Goal: Information Seeking & Learning: Learn about a topic

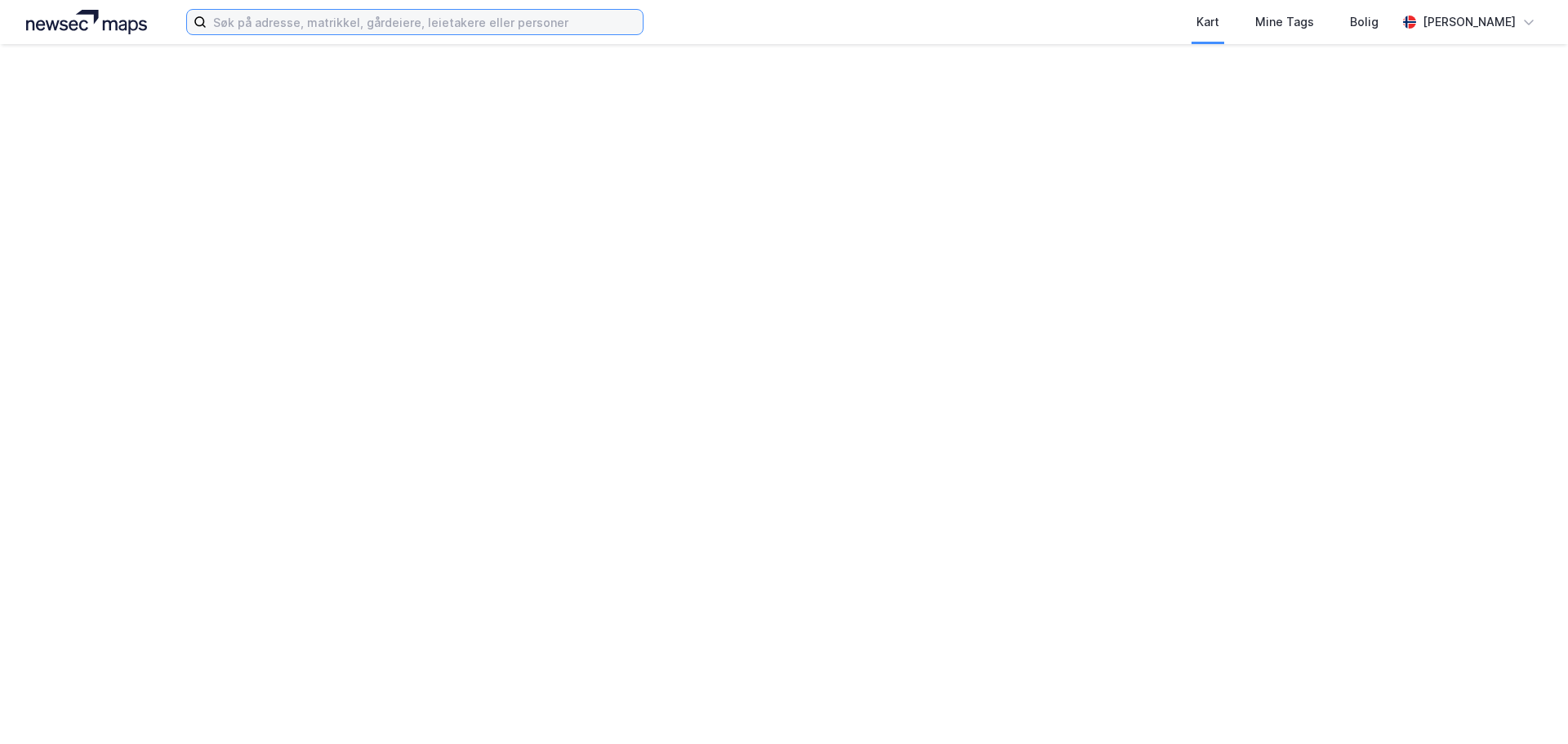
click at [411, 21] on input at bounding box center [424, 22] width 437 height 25
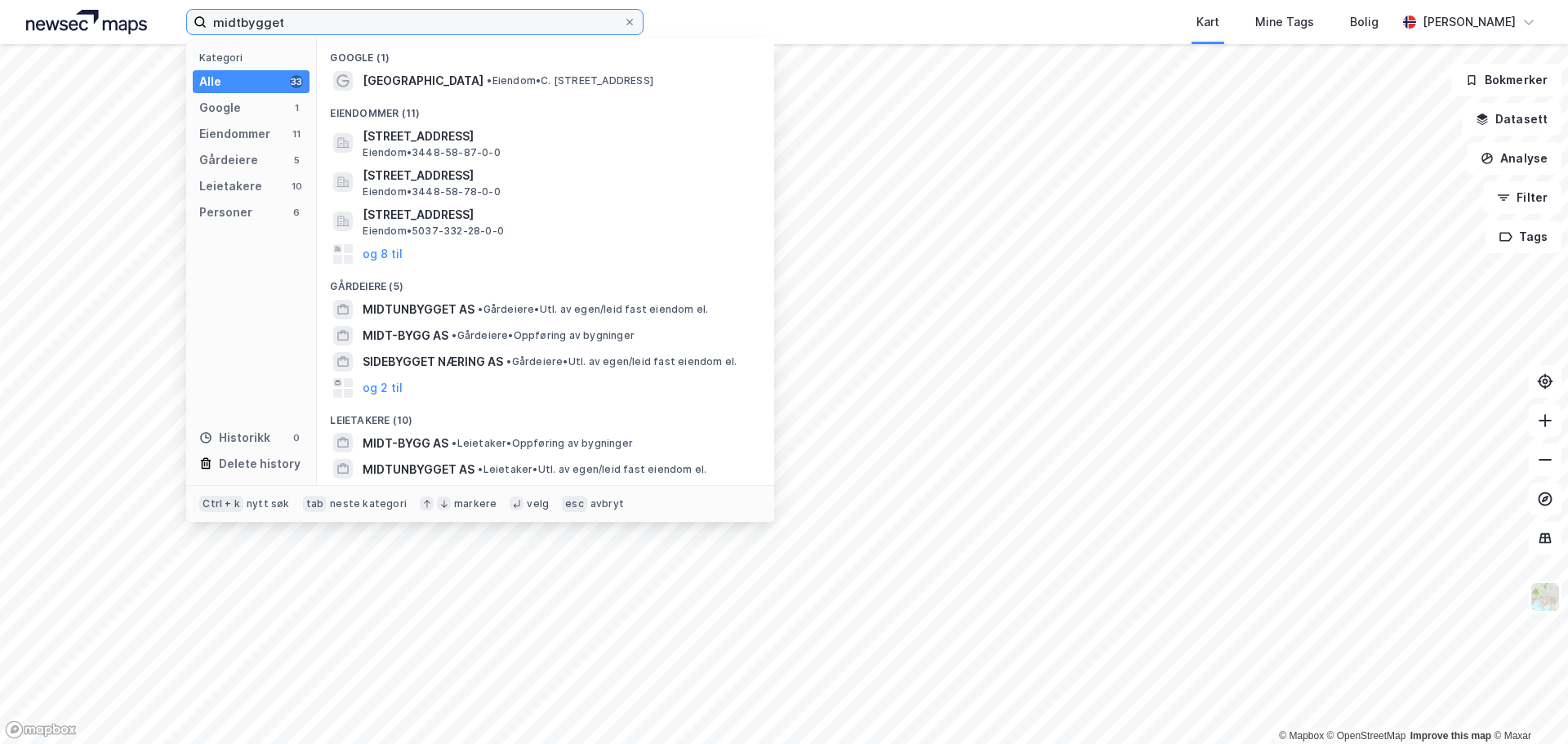
click at [482, 22] on input "midtbygget" at bounding box center [414, 22] width 417 height 25
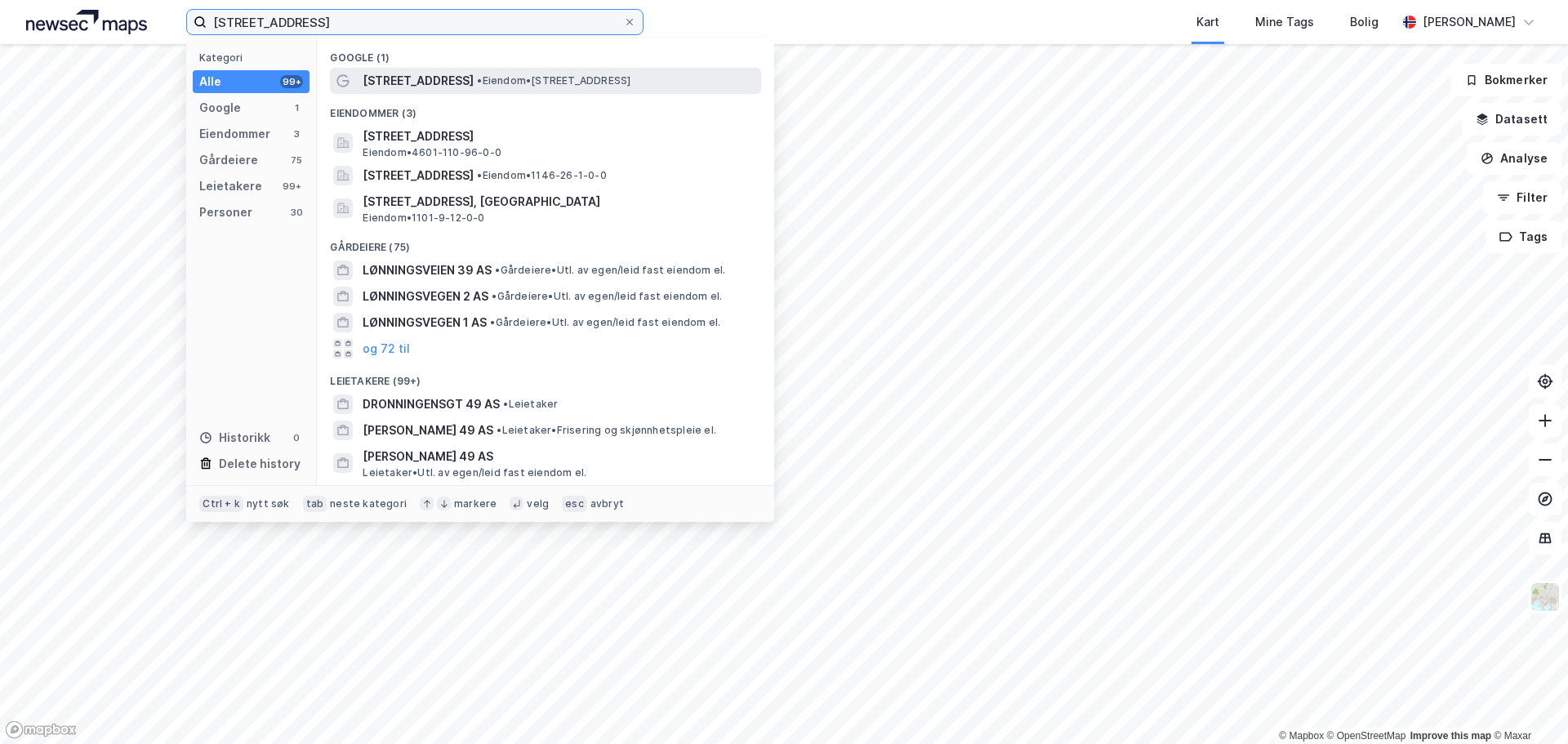
type input "[STREET_ADDRESS]"
click at [484, 81] on span "• Eiendom • [STREET_ADDRESS]" at bounding box center [553, 81] width 154 height 13
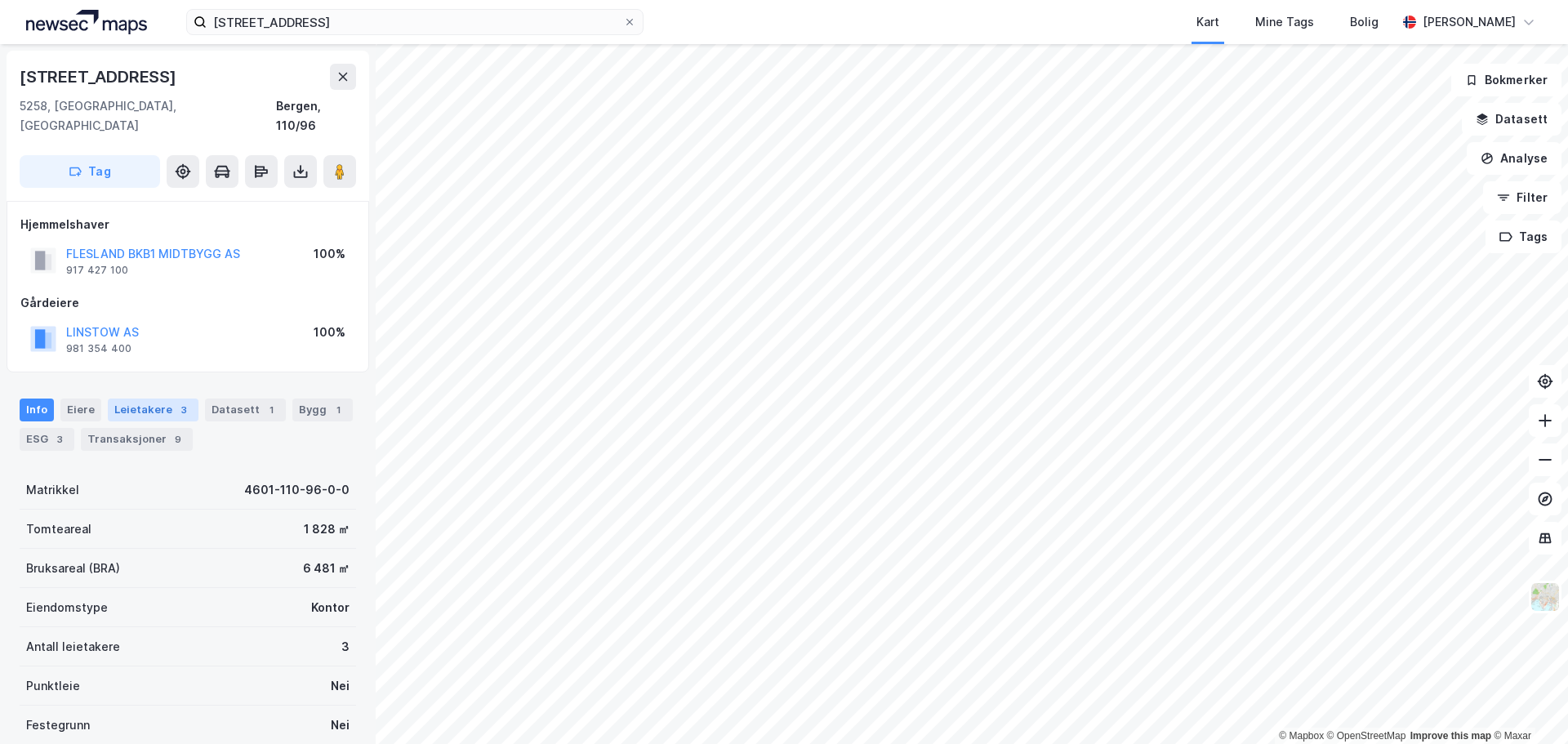
click at [132, 399] on div "Leietakere 3" at bounding box center [153, 410] width 90 height 23
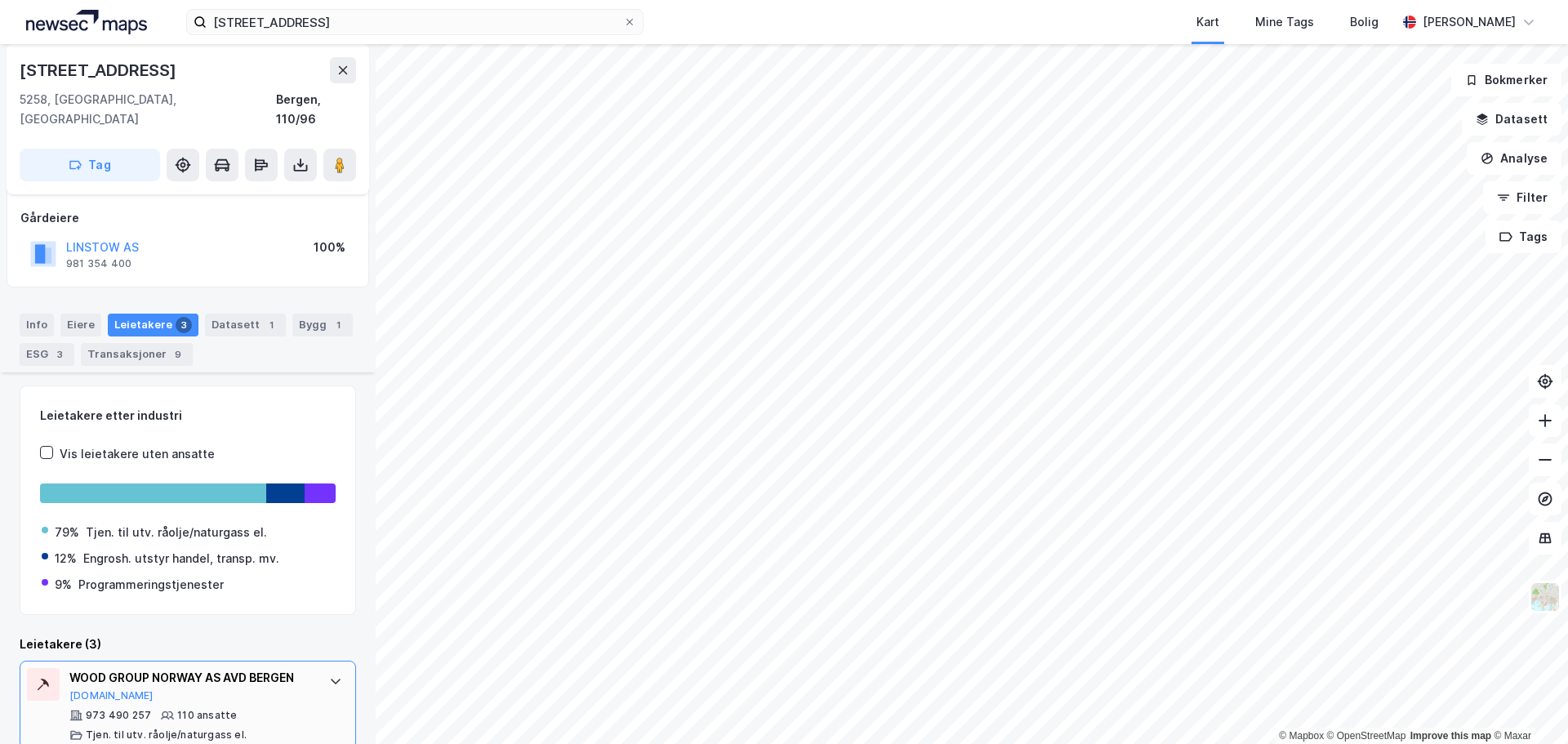
scroll to position [286, 0]
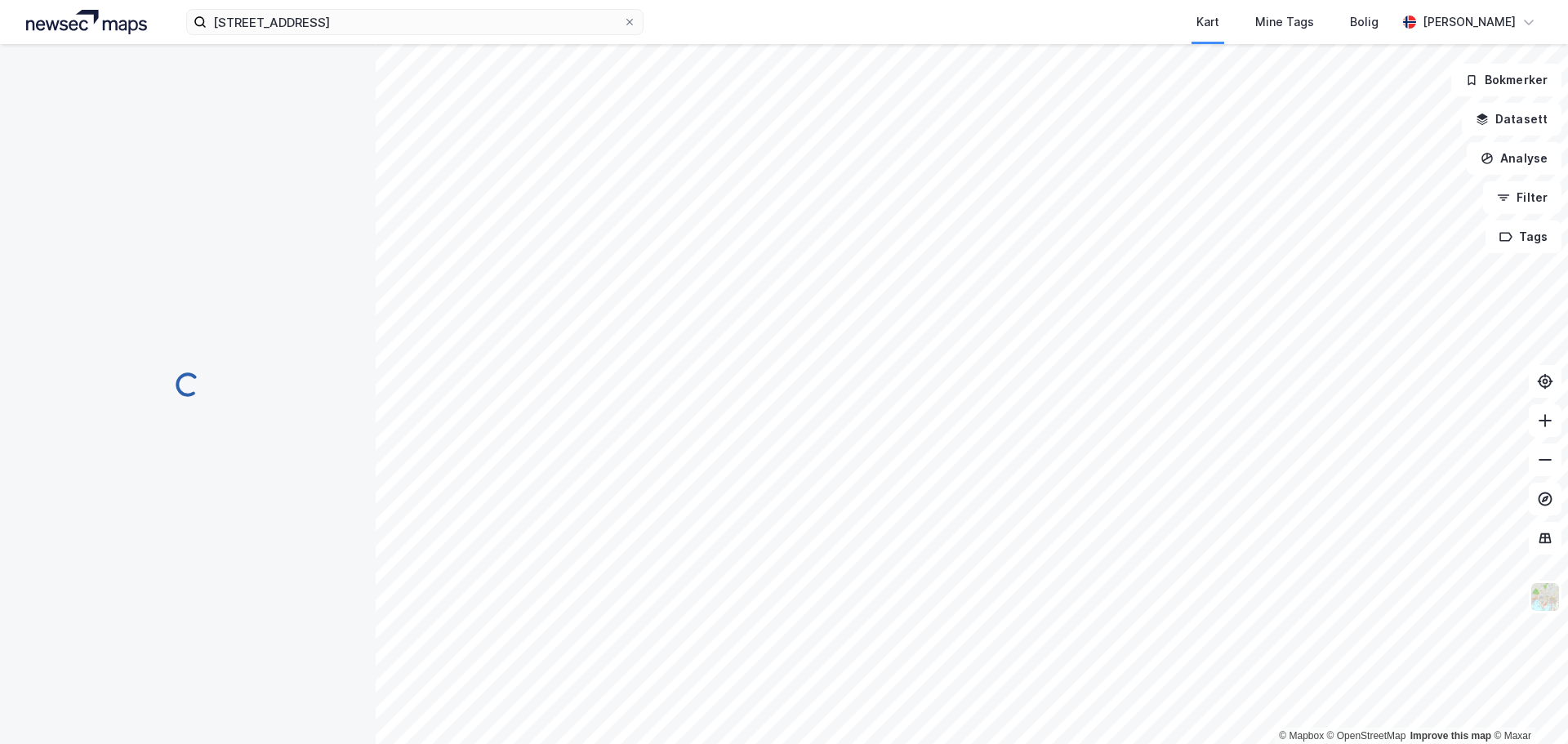
scroll to position [2, 0]
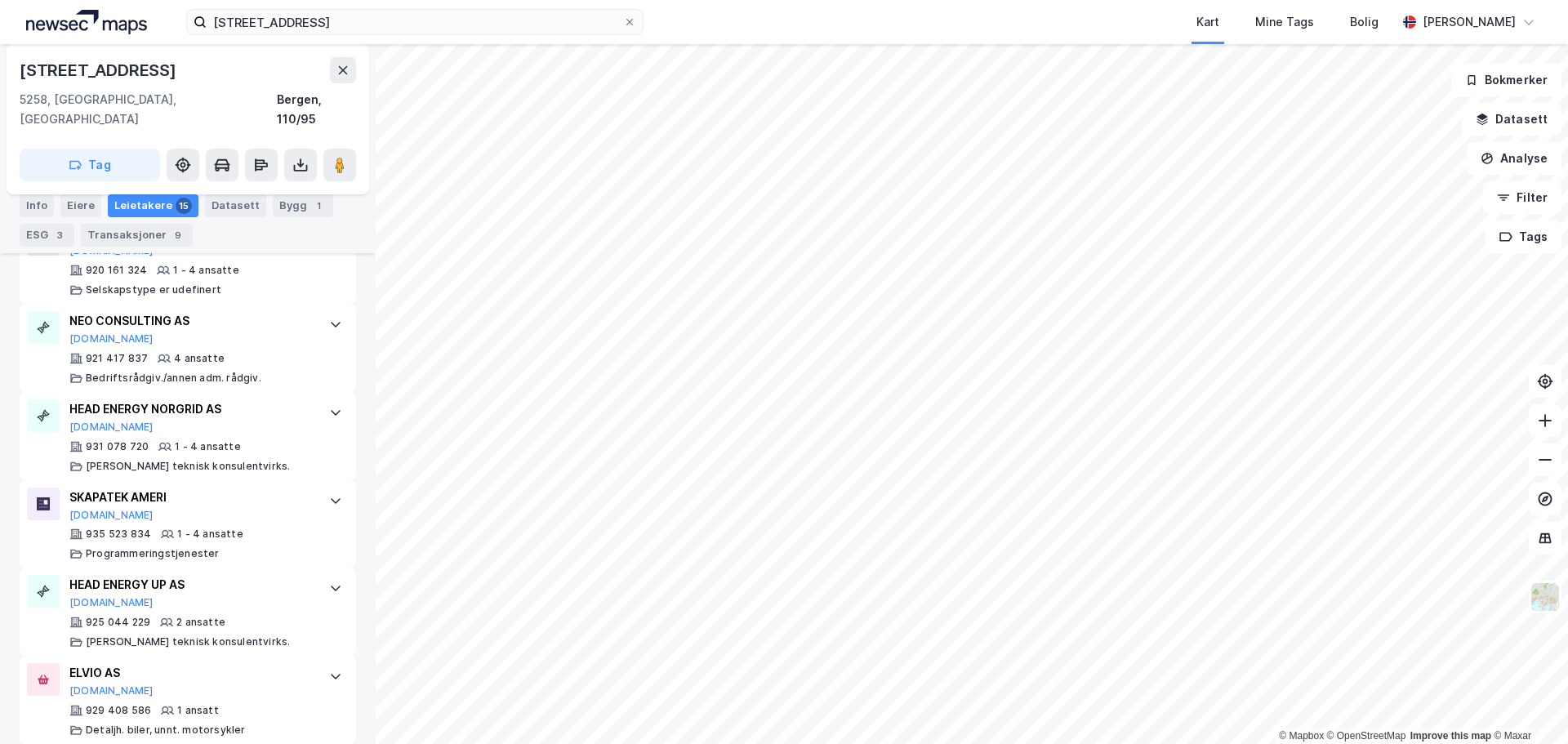
scroll to position [1344, 0]
